Goal: Task Accomplishment & Management: Use online tool/utility

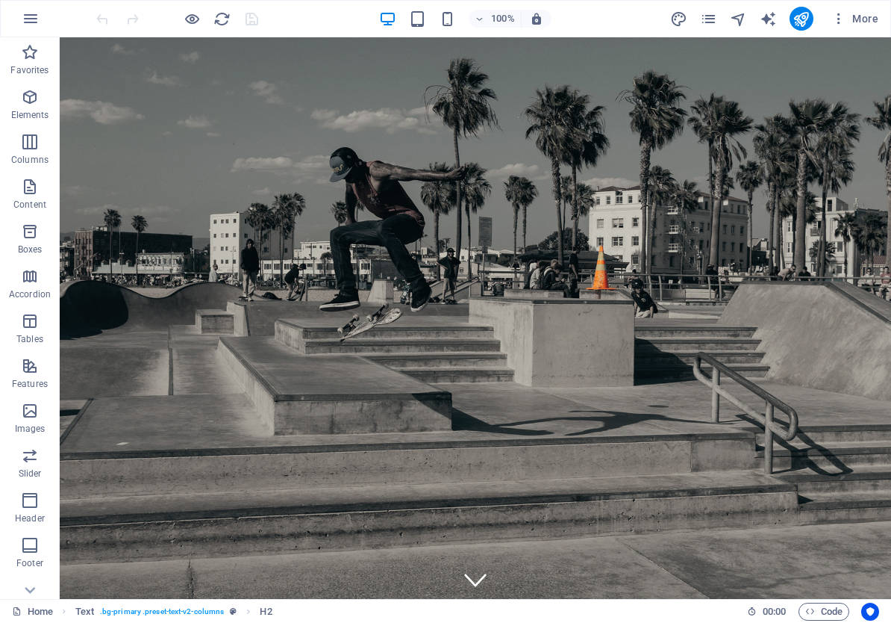
click at [719, 21] on div "More" at bounding box center [777, 19] width 214 height 24
click at [709, 21] on icon "pages" at bounding box center [708, 18] width 17 height 17
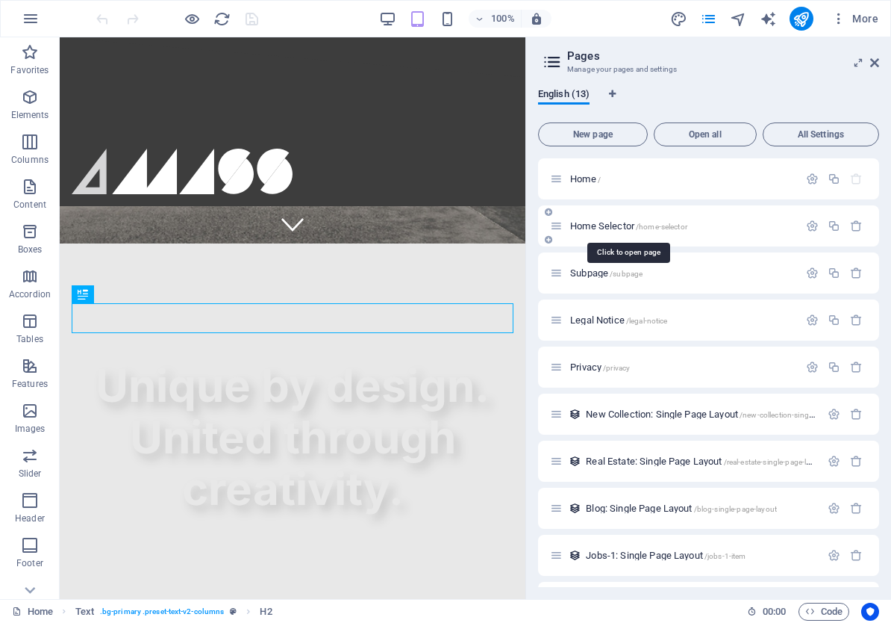
click at [596, 229] on span "Home Selector /home-selector" at bounding box center [628, 225] width 117 height 11
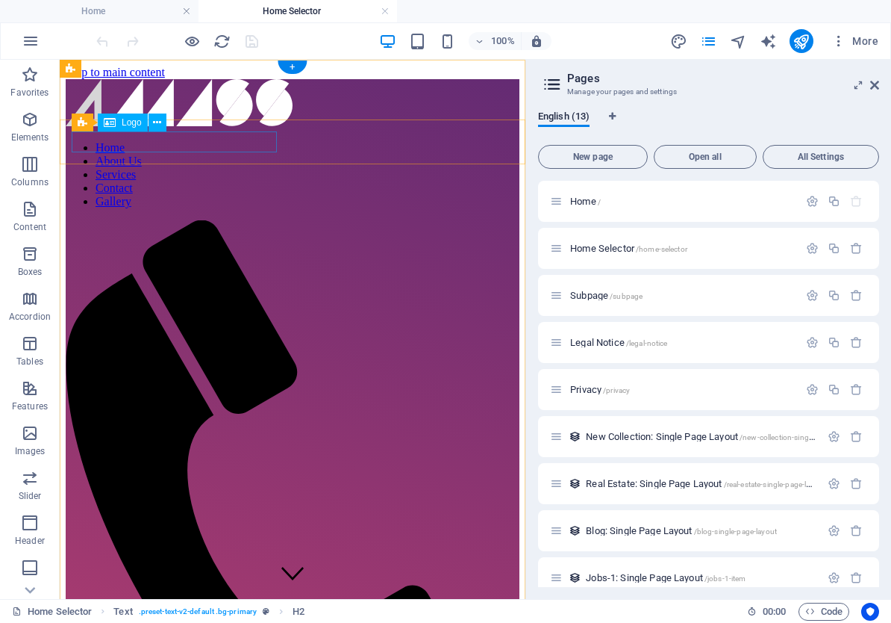
click at [167, 129] on div at bounding box center [293, 104] width 454 height 50
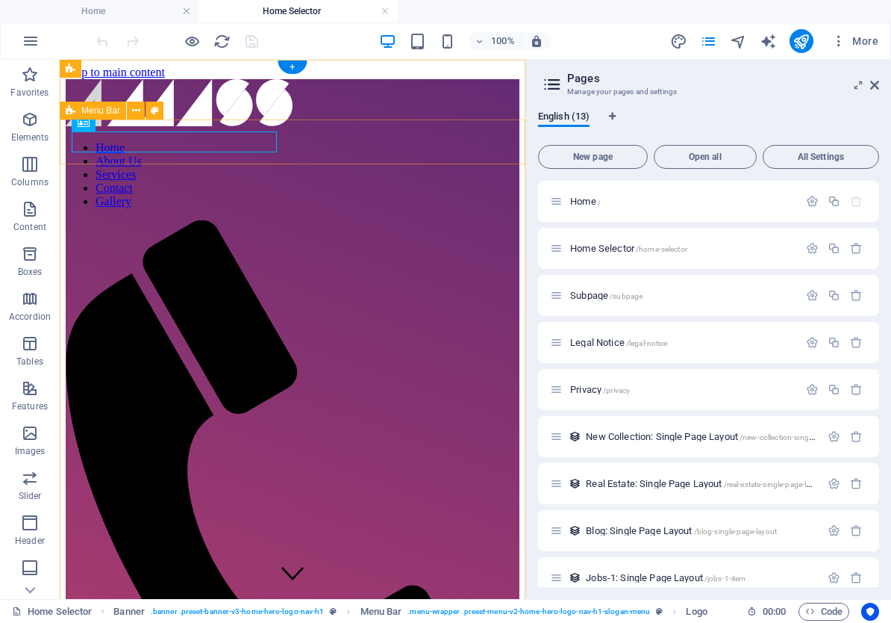
click at [338, 137] on div "Home About Us Services Contact Gallery" at bounding box center [293, 444] width 454 height 731
click at [155, 110] on icon at bounding box center [155, 111] width 8 height 16
select select "rem"
select select "preset-menu-v2-home-hero-logo-nav-h1-slogan-menu"
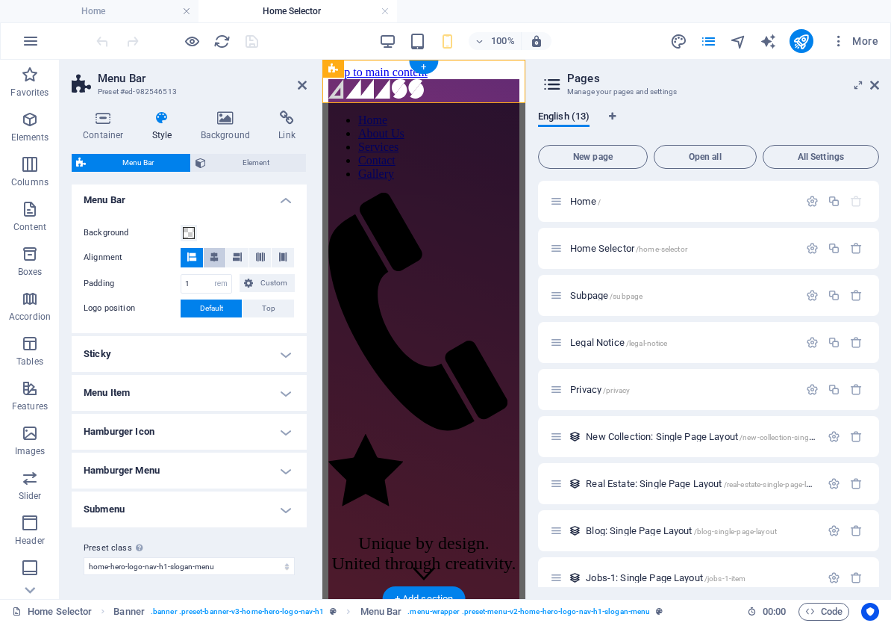
scroll to position [255, 0]
click at [213, 255] on icon at bounding box center [214, 257] width 9 height 9
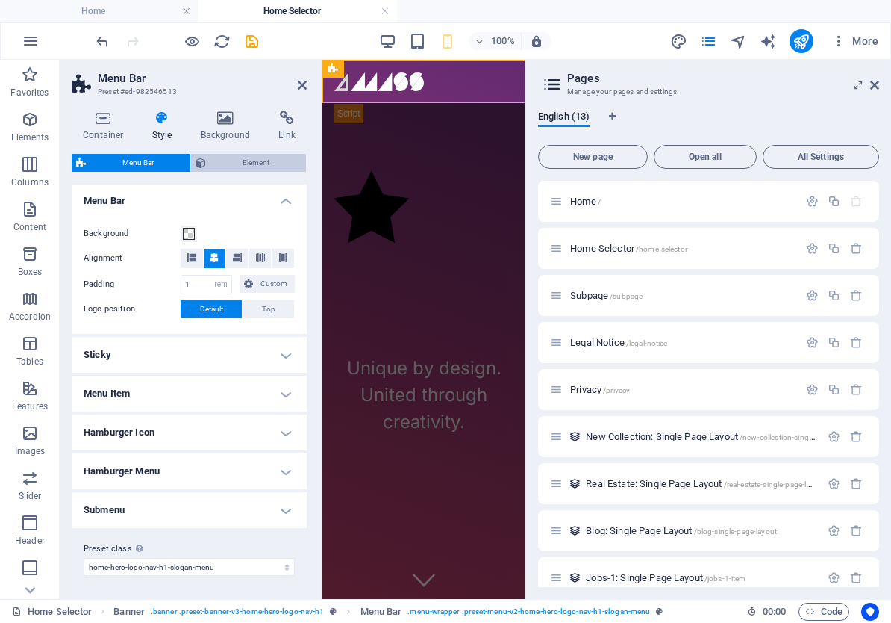
click at [241, 157] on span "Element" at bounding box center [256, 163] width 91 height 18
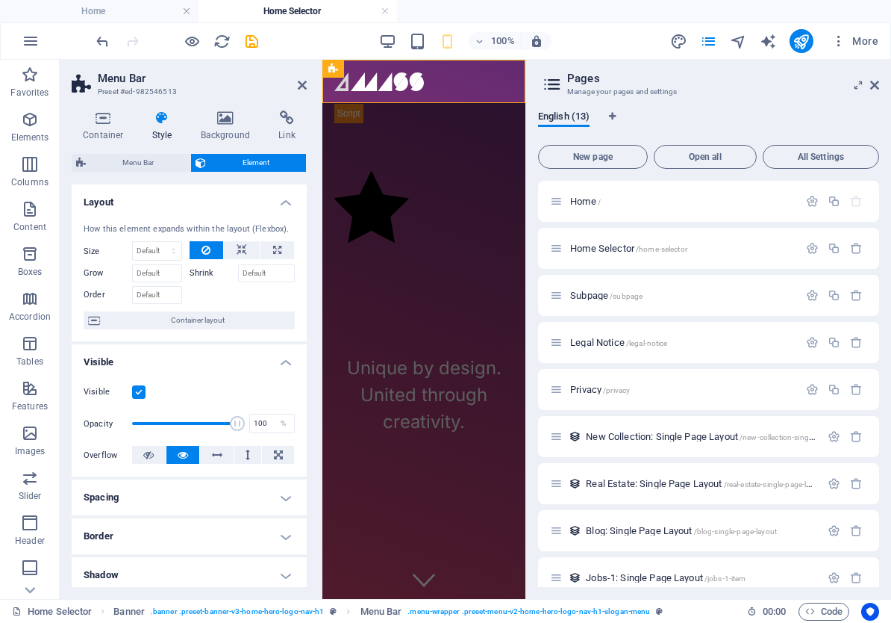
scroll to position [0, 0]
click at [874, 90] on icon at bounding box center [875, 85] width 9 height 12
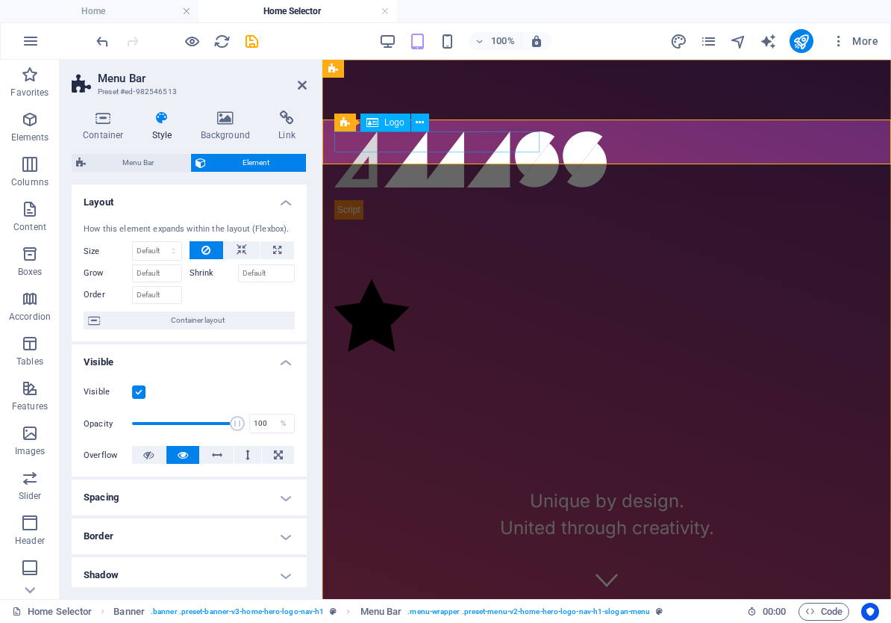
click at [398, 130] on div "Logo" at bounding box center [386, 122] width 50 height 18
click at [397, 130] on div "Logo" at bounding box center [386, 122] width 50 height 18
select select "%"
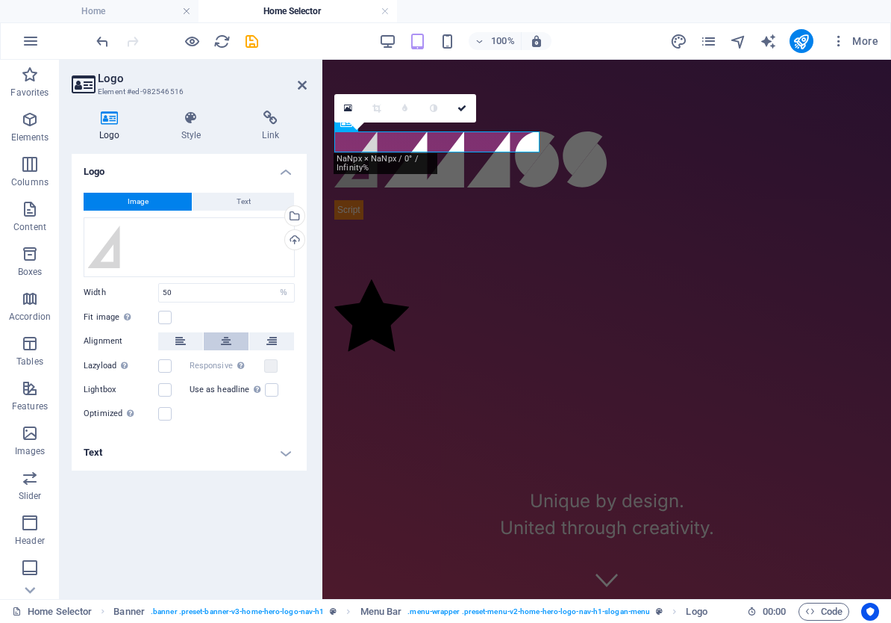
click at [232, 334] on button at bounding box center [226, 341] width 45 height 18
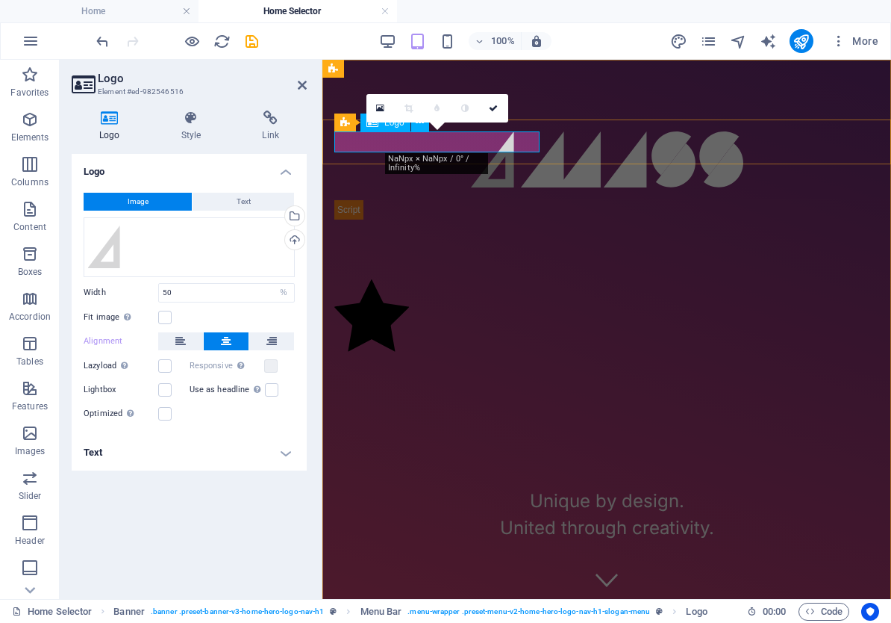
click at [516, 141] on div at bounding box center [606, 159] width 545 height 56
click at [492, 111] on icon at bounding box center [493, 108] width 9 height 9
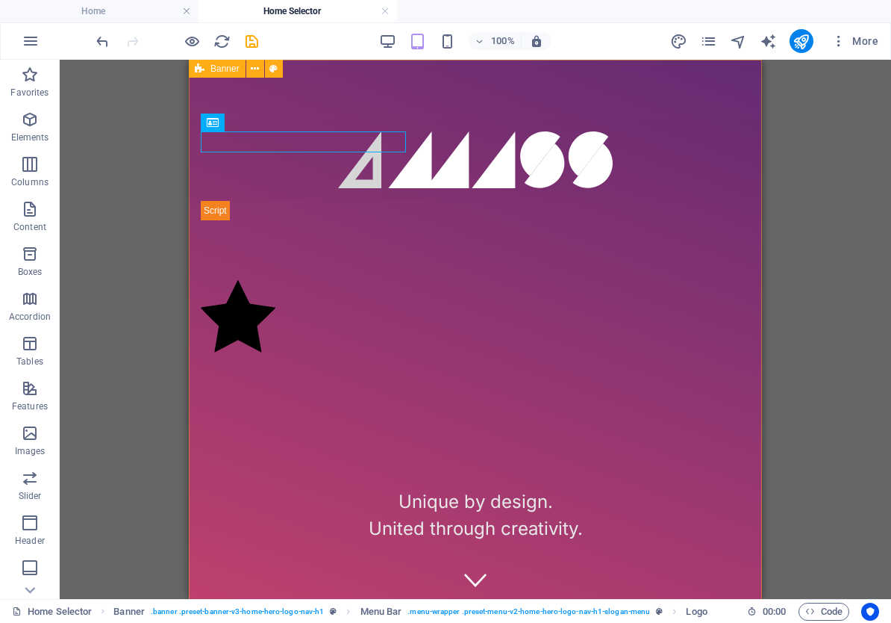
click at [237, 115] on div "Home About Us Services Contact Gallery Unique by design. United through creativ…" at bounding box center [475, 361] width 573 height 602
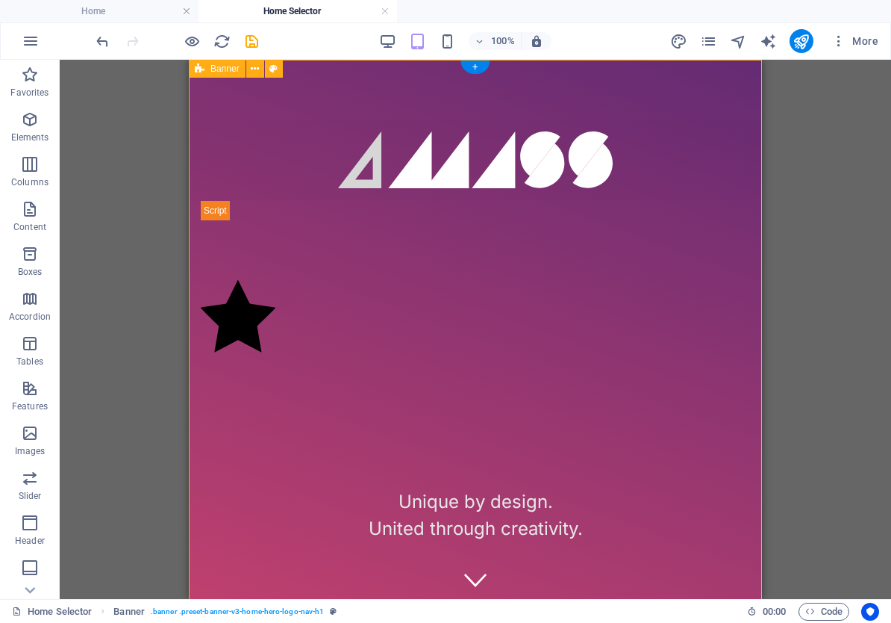
click at [351, 113] on div "Home About Us Services Contact Gallery Unique by design. United through creativ…" at bounding box center [475, 361] width 573 height 602
click at [236, 125] on div "Home About Us Services Contact Gallery" at bounding box center [475, 159] width 573 height 81
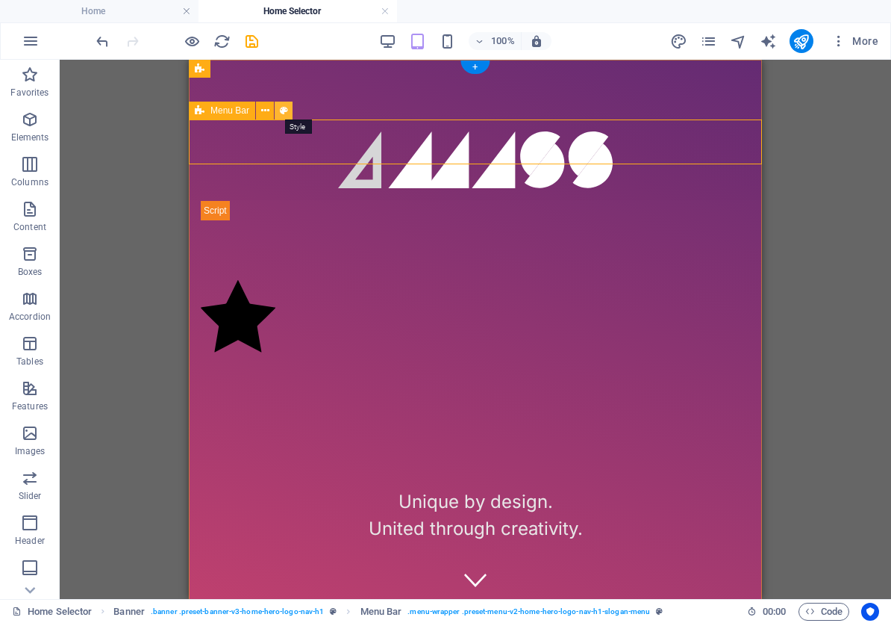
click at [288, 115] on button at bounding box center [284, 111] width 18 height 18
select select "rem"
select select "preset-menu-v2-home-hero-logo-nav-h1-slogan-menu"
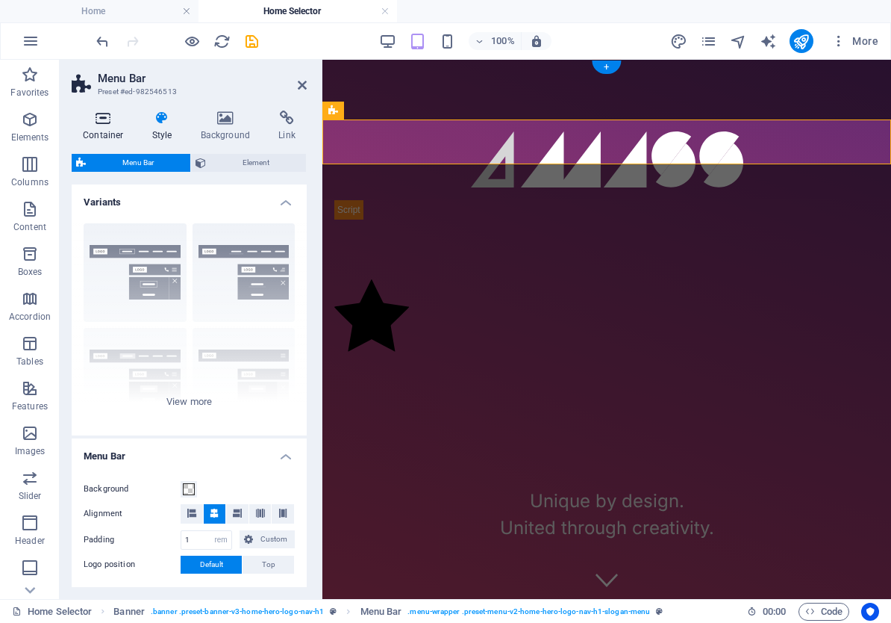
click at [99, 131] on h4 "Container" at bounding box center [106, 126] width 69 height 31
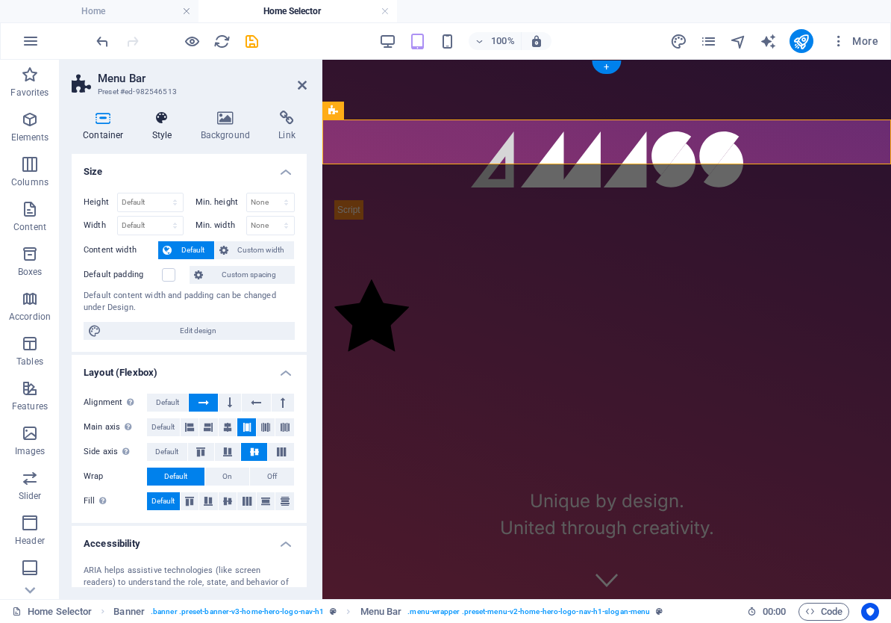
click at [173, 119] on icon at bounding box center [162, 118] width 43 height 15
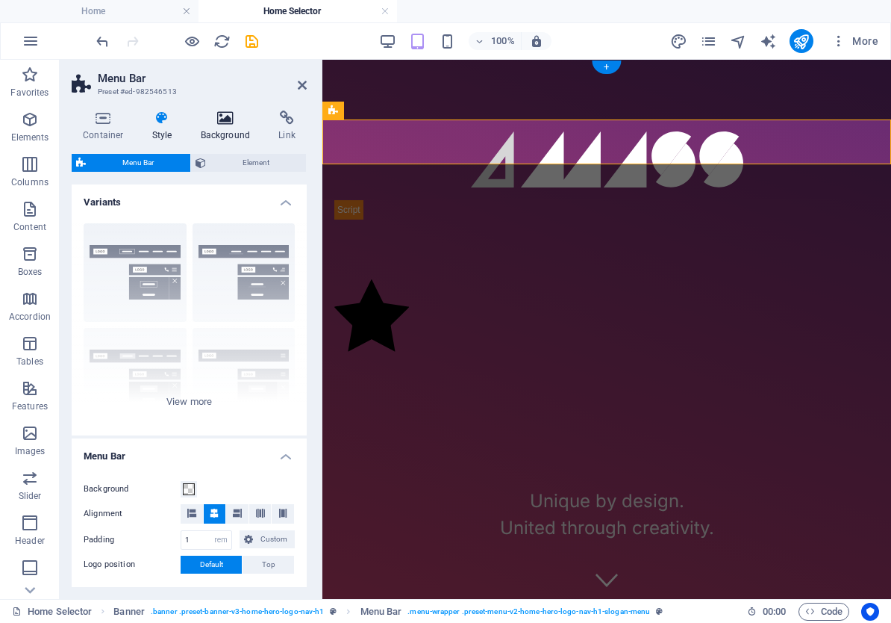
click at [231, 119] on icon at bounding box center [226, 118] width 72 height 15
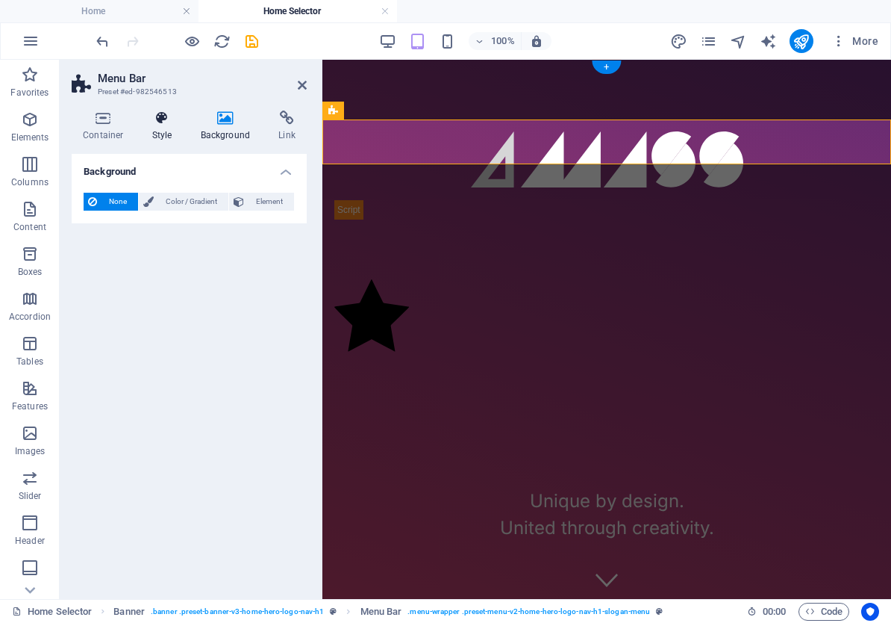
click at [153, 119] on icon at bounding box center [162, 118] width 43 height 15
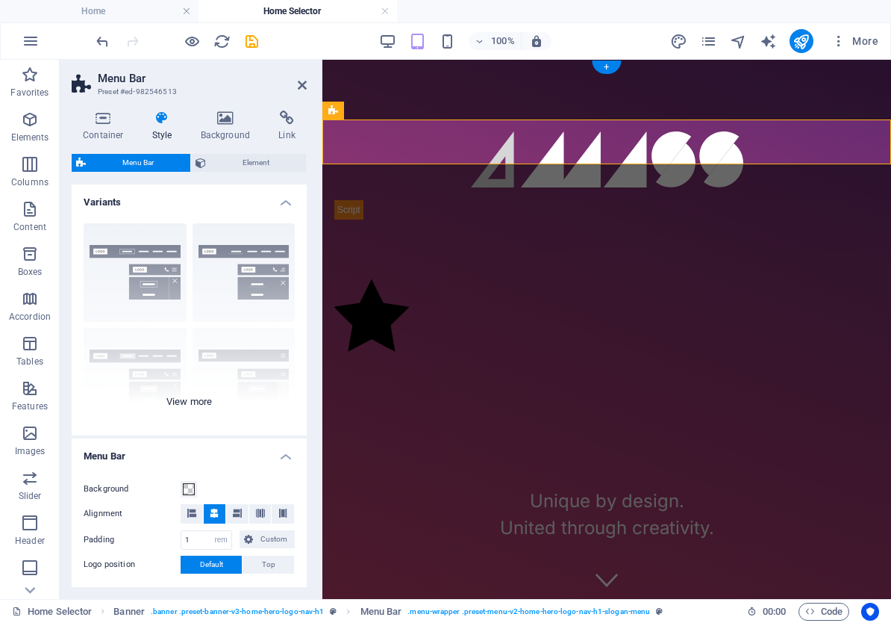
scroll to position [71, 0]
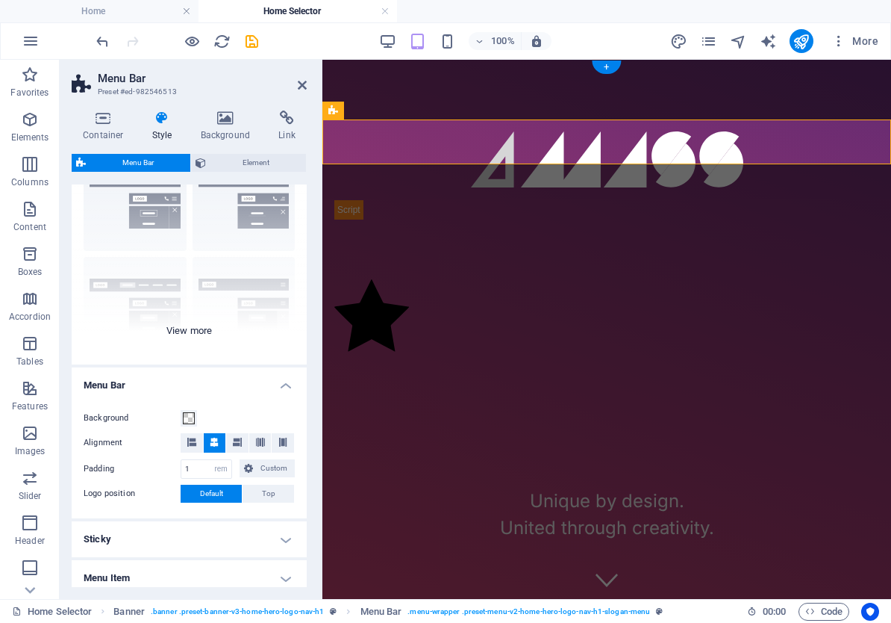
click at [198, 332] on div "Border Centered Default Fixed Loki Trigger Wide XXL" at bounding box center [189, 252] width 235 height 224
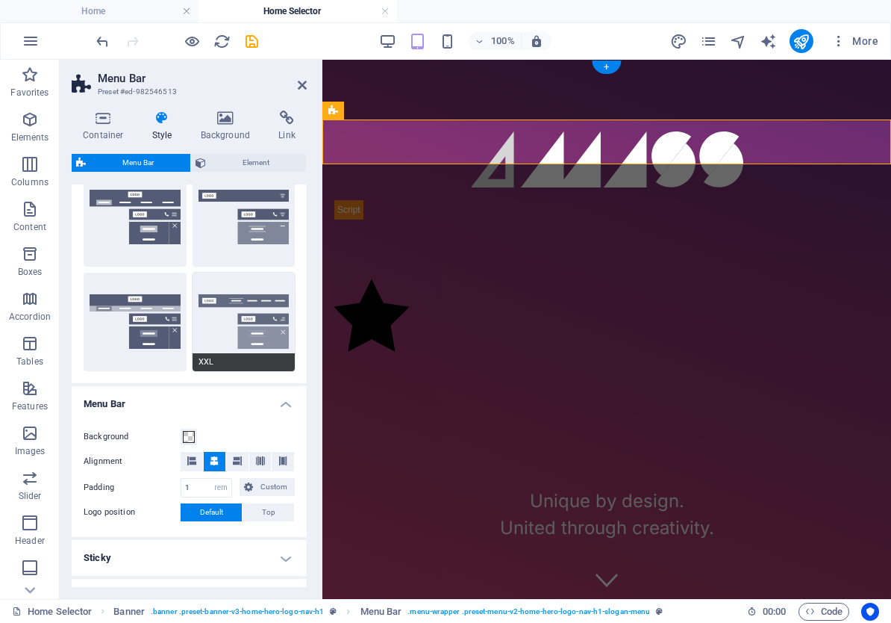
scroll to position [266, 0]
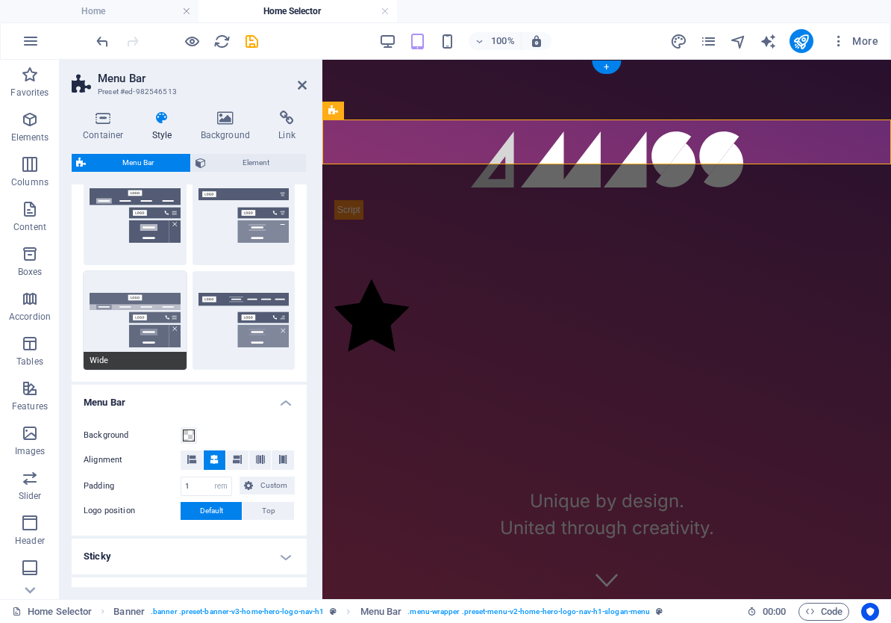
click at [161, 290] on button "Wide" at bounding box center [135, 320] width 103 height 99
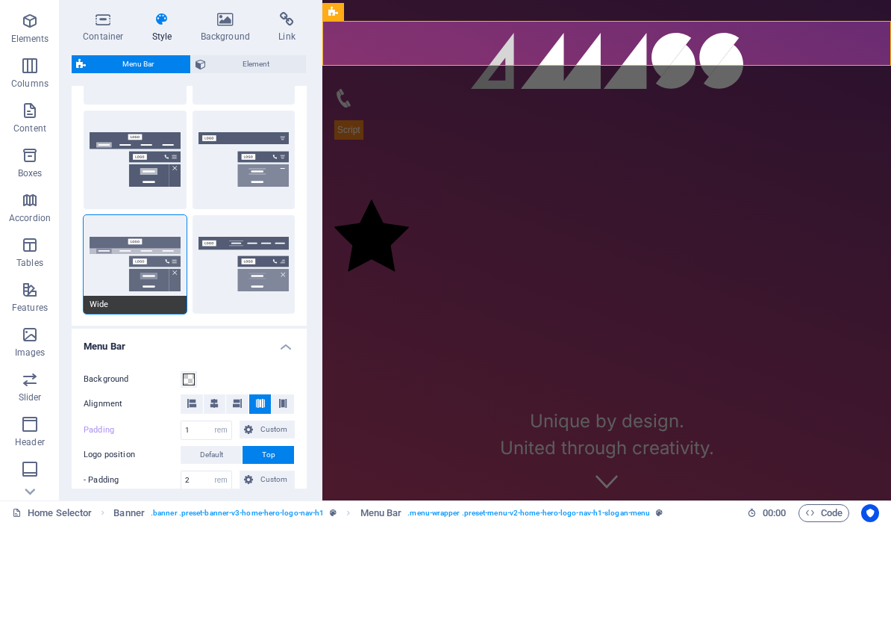
scroll to position [225, 0]
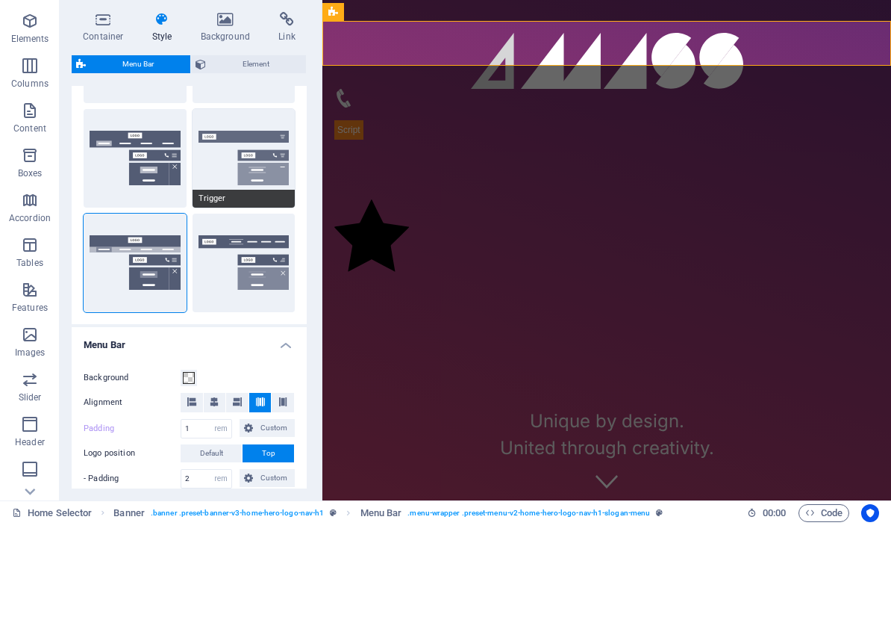
click at [243, 208] on button "Trigger" at bounding box center [244, 257] width 103 height 99
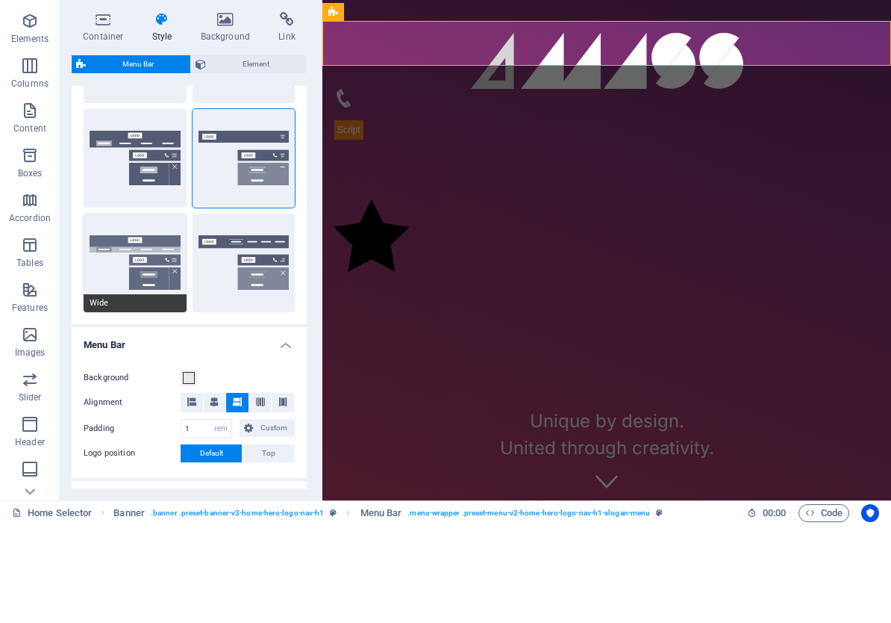
click at [149, 312] on button "Wide" at bounding box center [135, 361] width 103 height 99
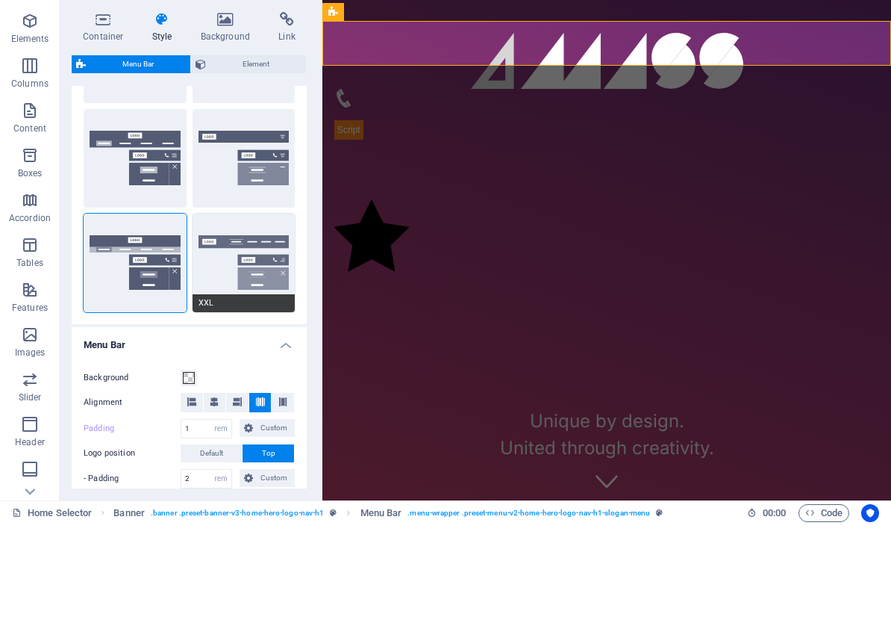
click at [219, 312] on button "XXL" at bounding box center [244, 361] width 103 height 99
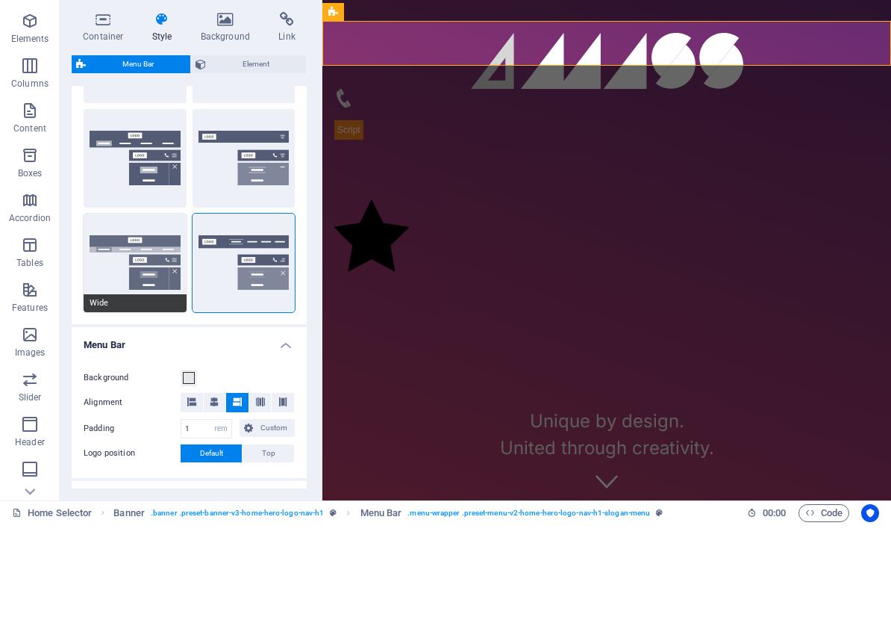
click at [116, 312] on button "Wide" at bounding box center [135, 361] width 103 height 99
type input "2"
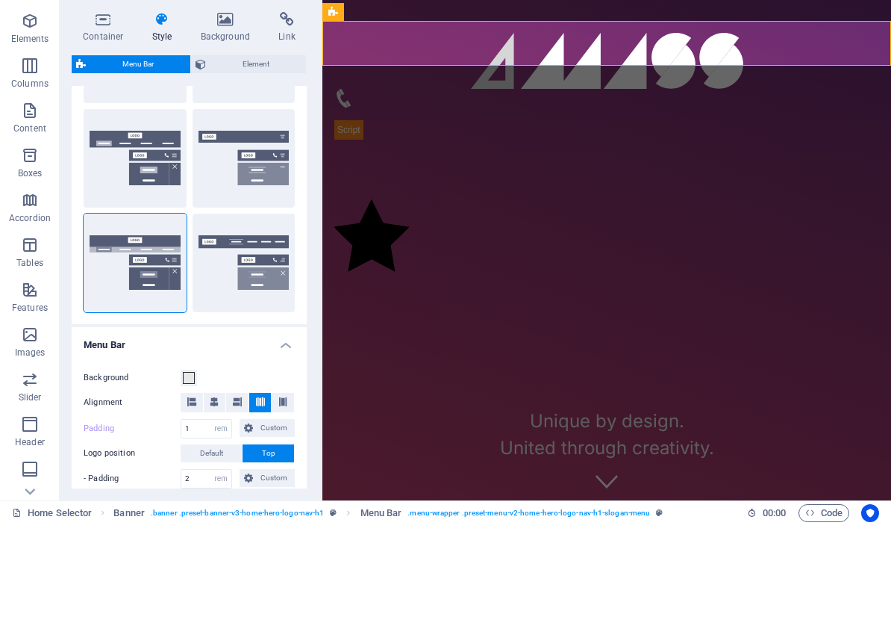
click at [211, 452] on div "Background Alignment Padding 1 px rem % vh vw Custom Custom 1 px rem % vh vw 1 …" at bounding box center [189, 567] width 241 height 230
click at [215, 496] on icon at bounding box center [214, 500] width 9 height 9
click at [461, 41] on div at bounding box center [606, 61] width 545 height 56
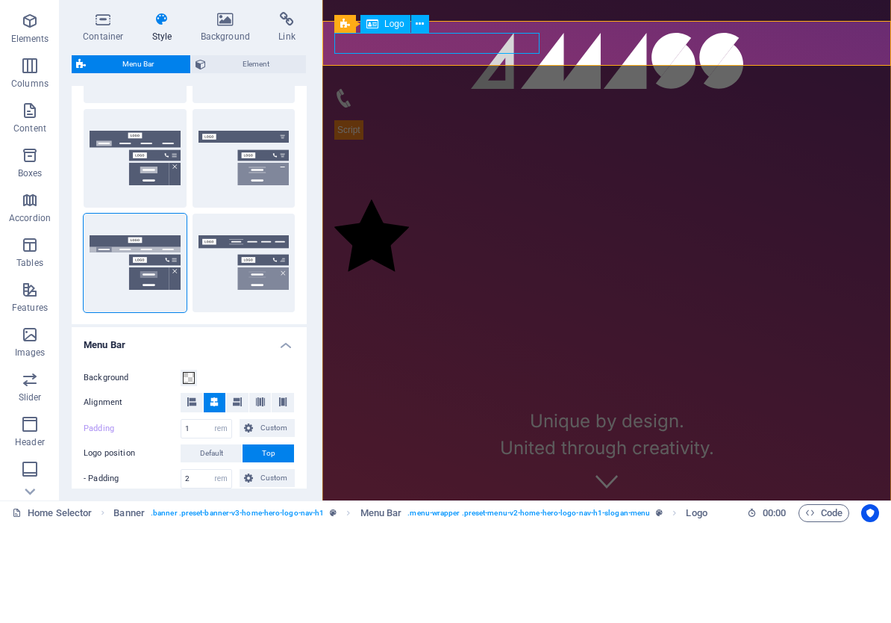
click at [394, 118] on span "Logo" at bounding box center [395, 122] width 20 height 9
select select "%"
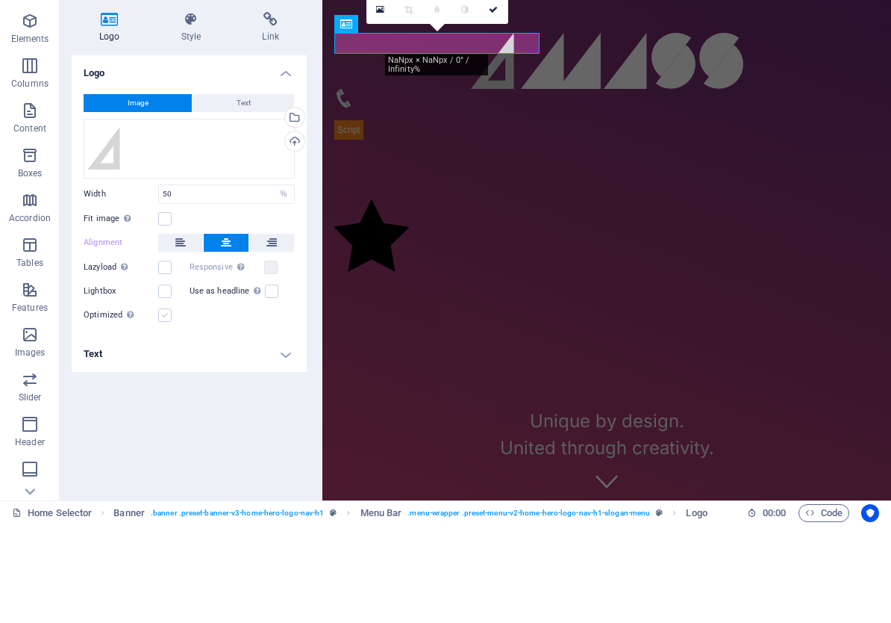
click at [168, 407] on label at bounding box center [164, 413] width 13 height 13
click at [0, 0] on input "Optimized Images are compressed to improve page speed." at bounding box center [0, 0] width 0 height 0
click at [167, 407] on label at bounding box center [164, 413] width 13 height 13
click at [0, 0] on input "Optimized Images are compressed to improve page speed." at bounding box center [0, 0] width 0 height 0
click at [277, 435] on h4 "Text" at bounding box center [189, 453] width 235 height 36
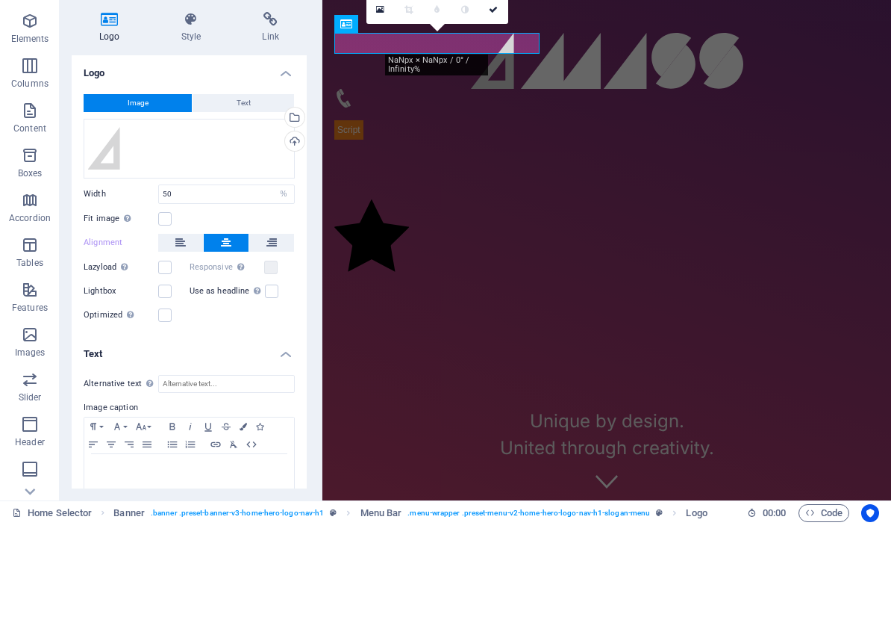
click at [277, 435] on h4 "Text" at bounding box center [189, 448] width 235 height 27
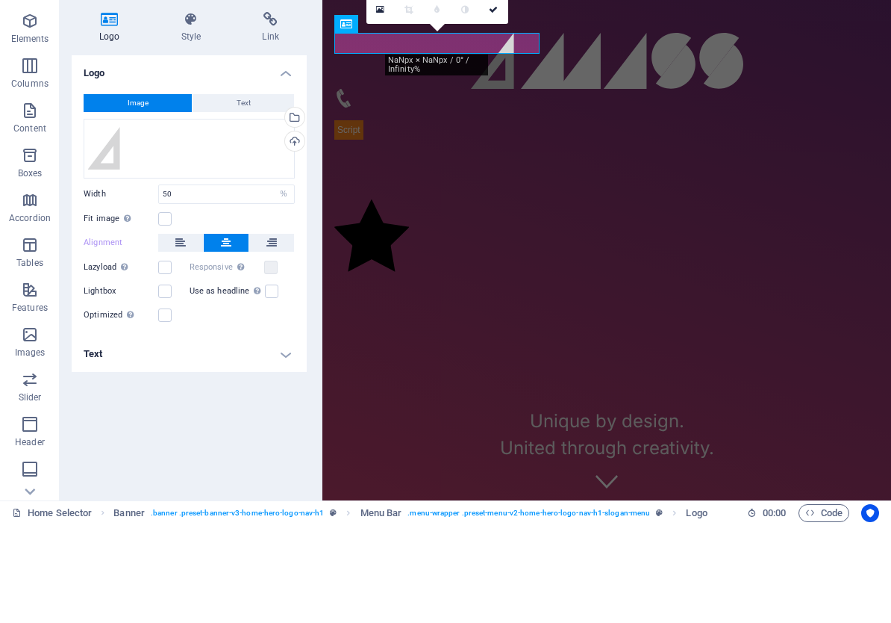
click at [202, 111] on h4 "Style" at bounding box center [194, 126] width 81 height 31
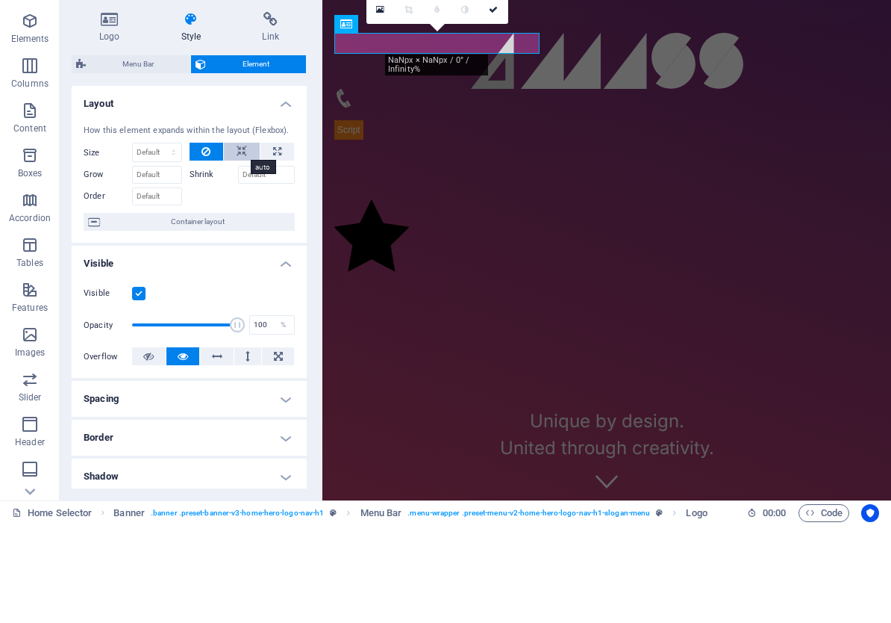
click at [243, 241] on icon at bounding box center [242, 250] width 10 height 18
click at [211, 241] on icon at bounding box center [206, 250] width 9 height 18
click at [218, 479] on h4 "Spacing" at bounding box center [189, 497] width 235 height 36
click at [221, 479] on h4 "Spacing" at bounding box center [189, 492] width 235 height 27
click at [215, 231] on div "How this element expands within the layout (Flexbox). Size Default auto px % 1/…" at bounding box center [189, 276] width 235 height 131
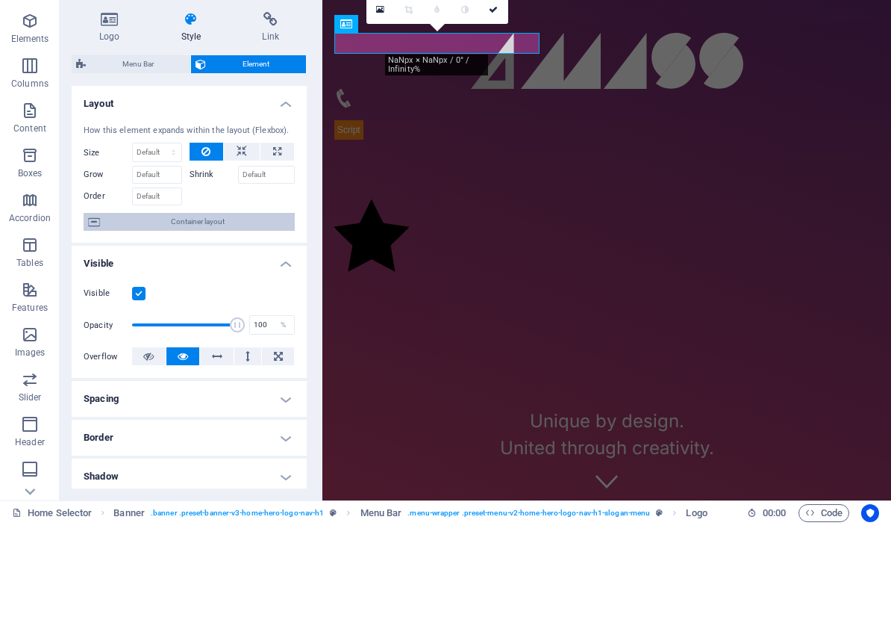
click at [221, 311] on span "Container layout" at bounding box center [198, 320] width 186 height 18
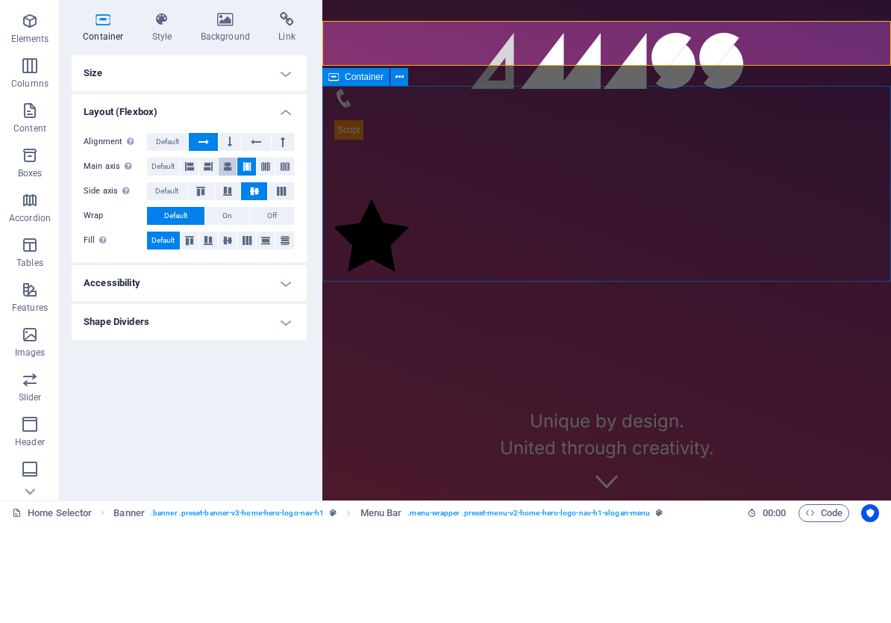
click at [228, 256] on icon at bounding box center [227, 265] width 9 height 18
click at [233, 364] on h4 "Accessibility" at bounding box center [189, 382] width 235 height 36
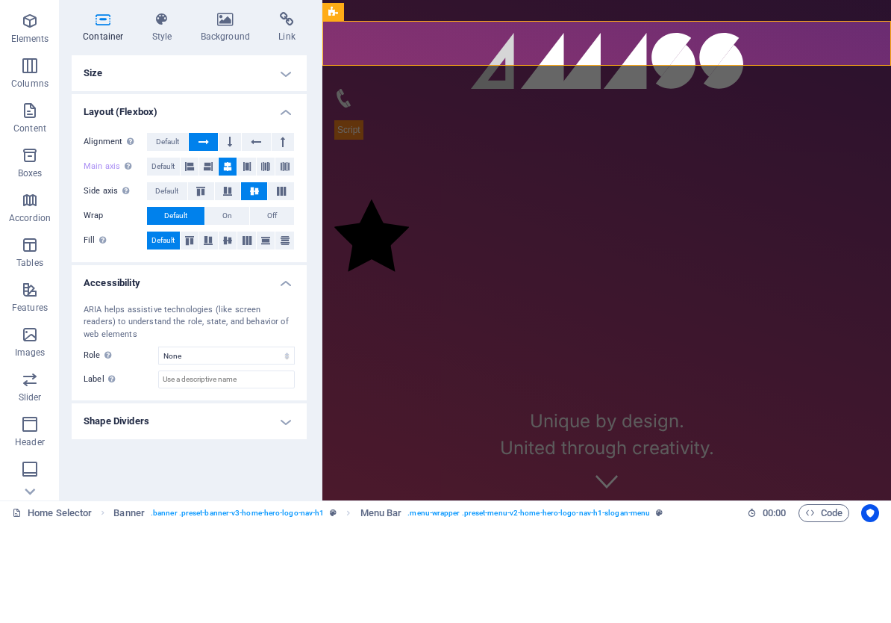
drag, startPoint x: 249, startPoint y: 282, endPoint x: 236, endPoint y: 276, distance: 15.0
click at [249, 364] on h4 "Accessibility" at bounding box center [189, 377] width 235 height 27
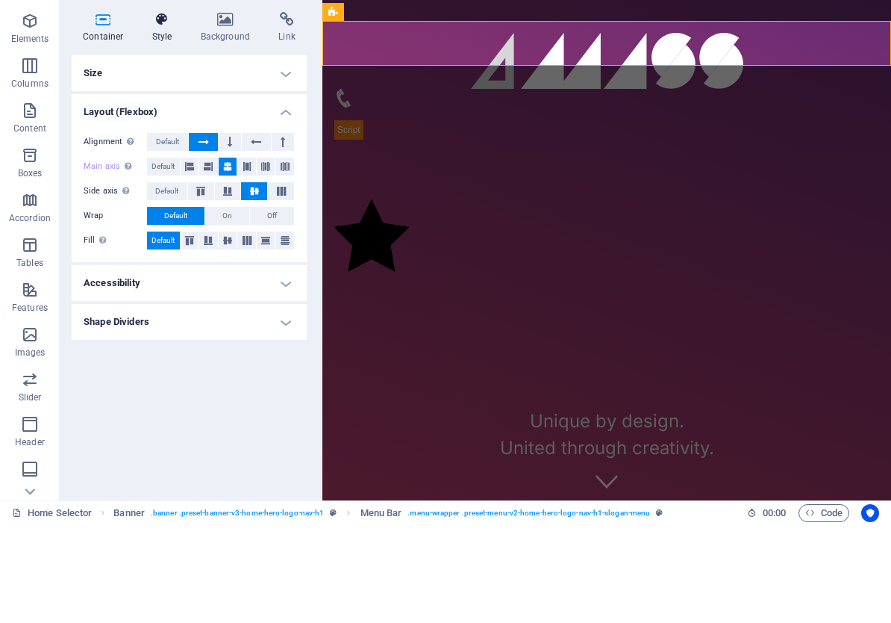
click at [164, 111] on h4 "Style" at bounding box center [165, 126] width 49 height 31
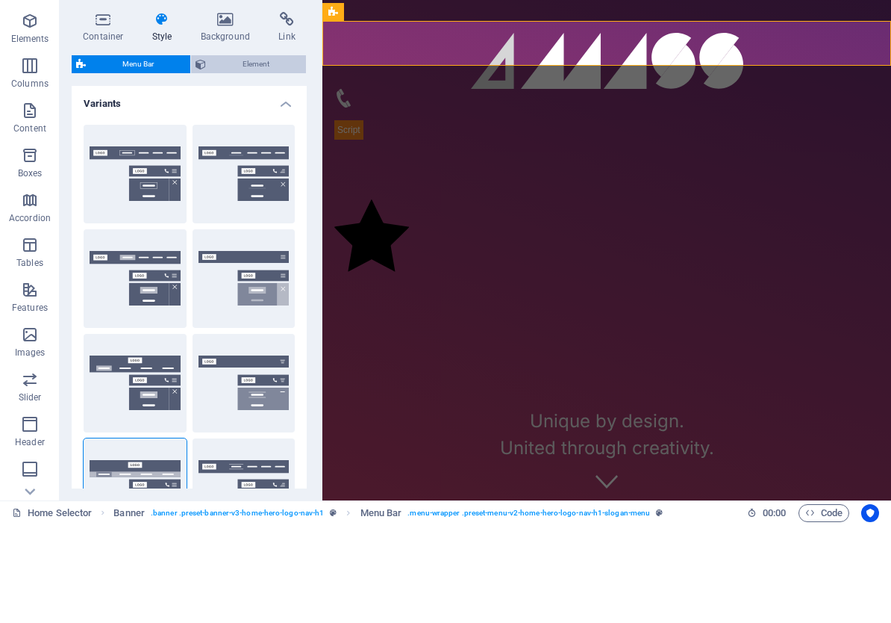
click at [238, 154] on span "Element" at bounding box center [256, 163] width 91 height 18
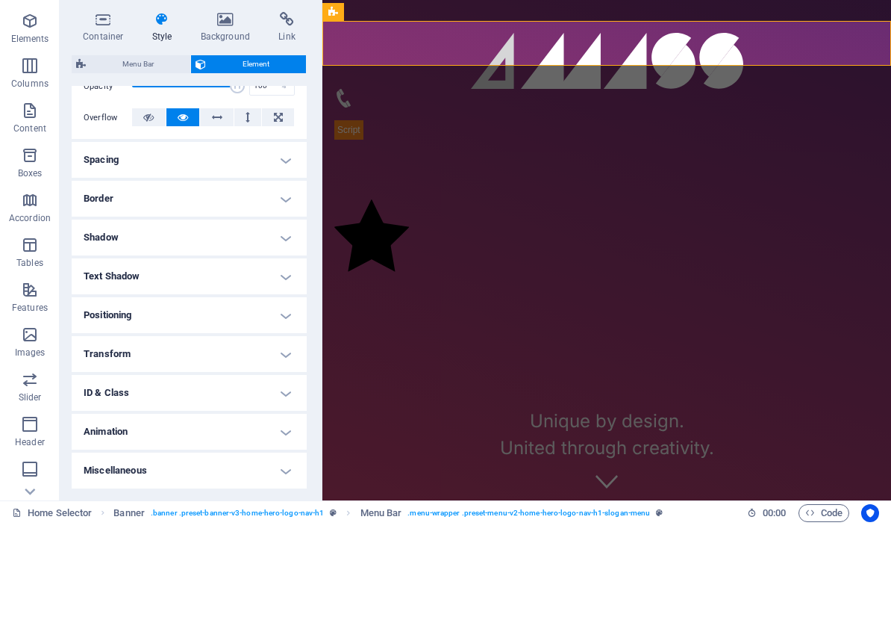
scroll to position [238, 0]
click at [278, 396] on h4 "Positioning" at bounding box center [189, 414] width 235 height 36
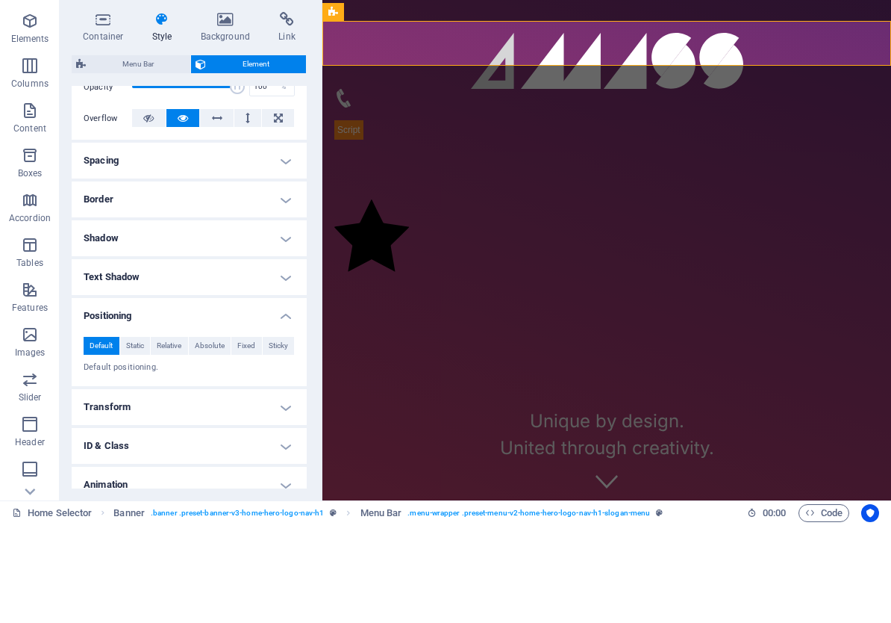
click at [278, 396] on h4 "Positioning" at bounding box center [189, 409] width 235 height 27
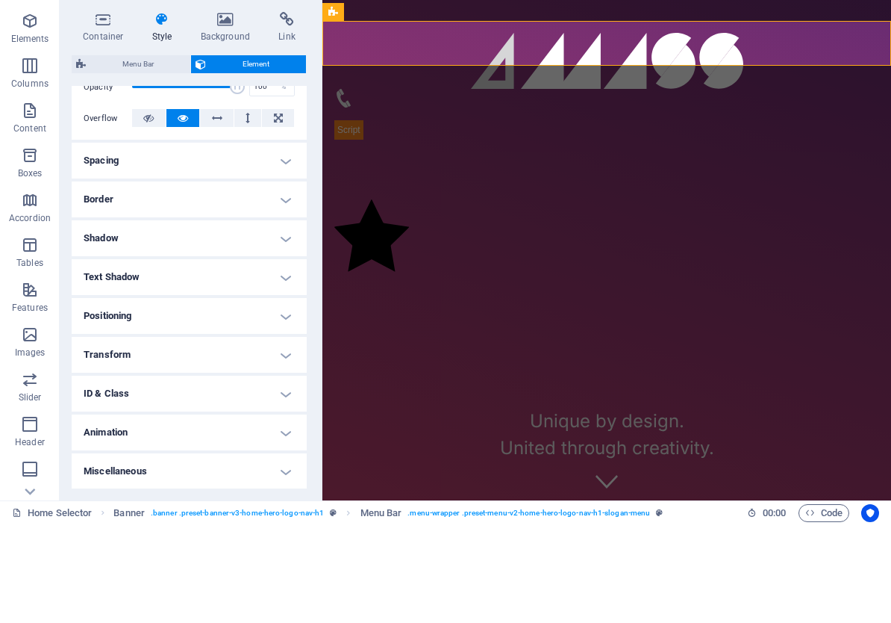
click at [265, 358] on h4 "Text Shadow" at bounding box center [189, 376] width 235 height 36
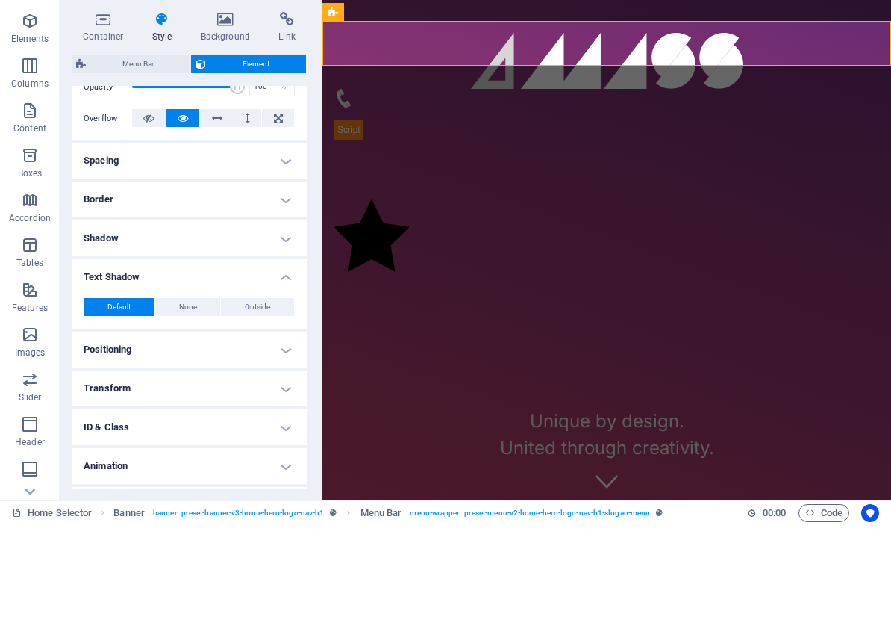
click at [265, 358] on h4 "Text Shadow" at bounding box center [189, 371] width 235 height 27
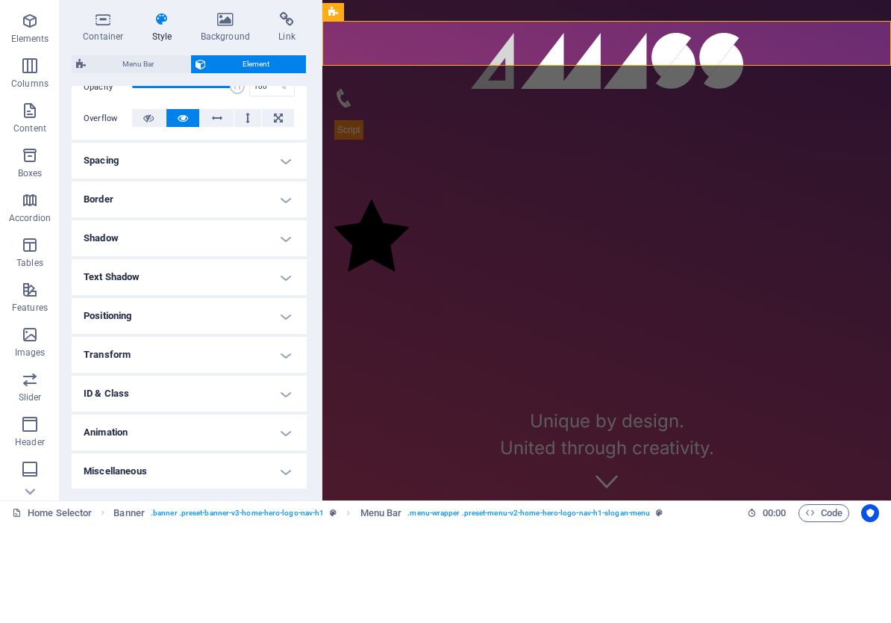
click at [278, 319] on h4 "Shadow" at bounding box center [189, 337] width 235 height 36
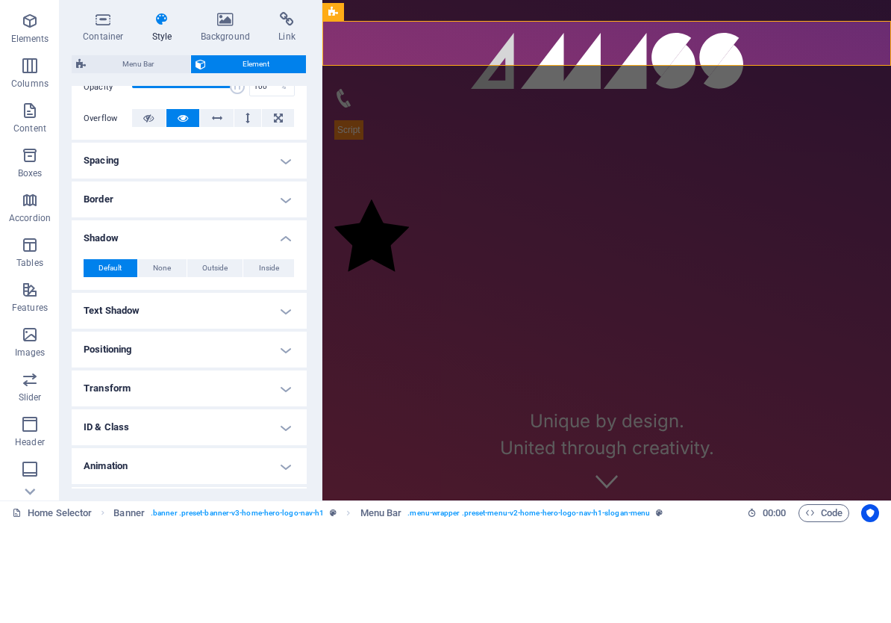
click at [278, 319] on h4 "Shadow" at bounding box center [189, 332] width 235 height 27
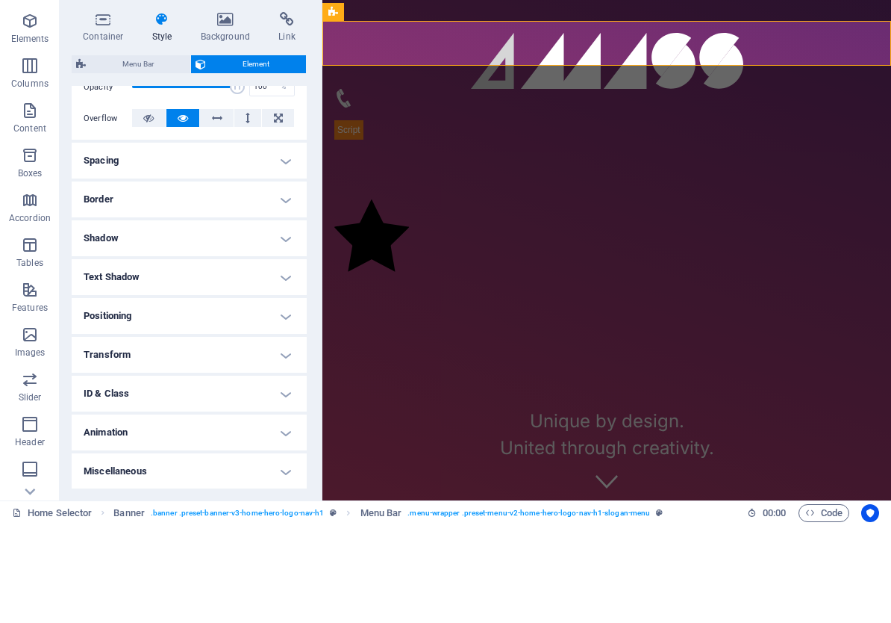
click at [269, 280] on h4 "Border" at bounding box center [189, 298] width 235 height 36
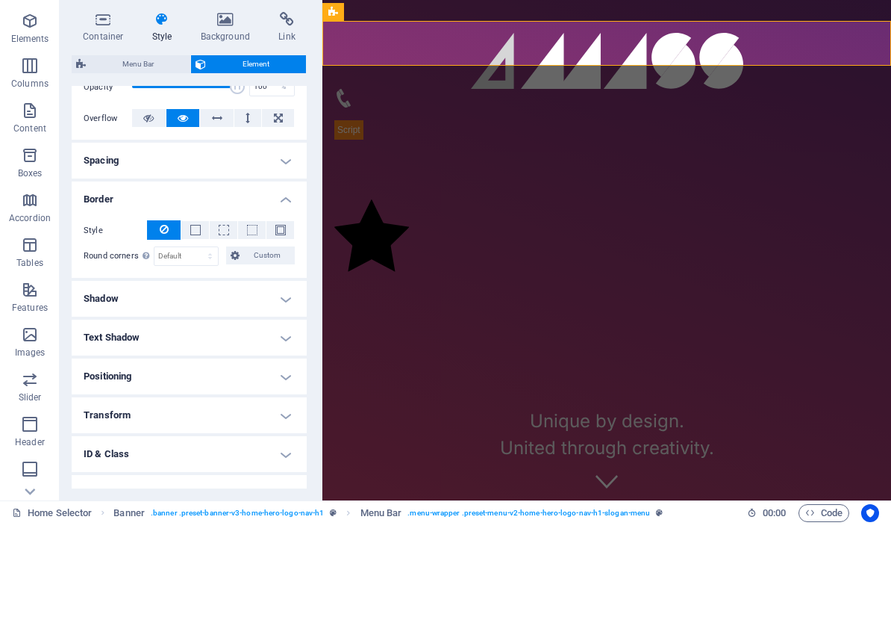
click at [269, 280] on h4 "Border" at bounding box center [189, 293] width 235 height 27
